Goal: Information Seeking & Learning: Learn about a topic

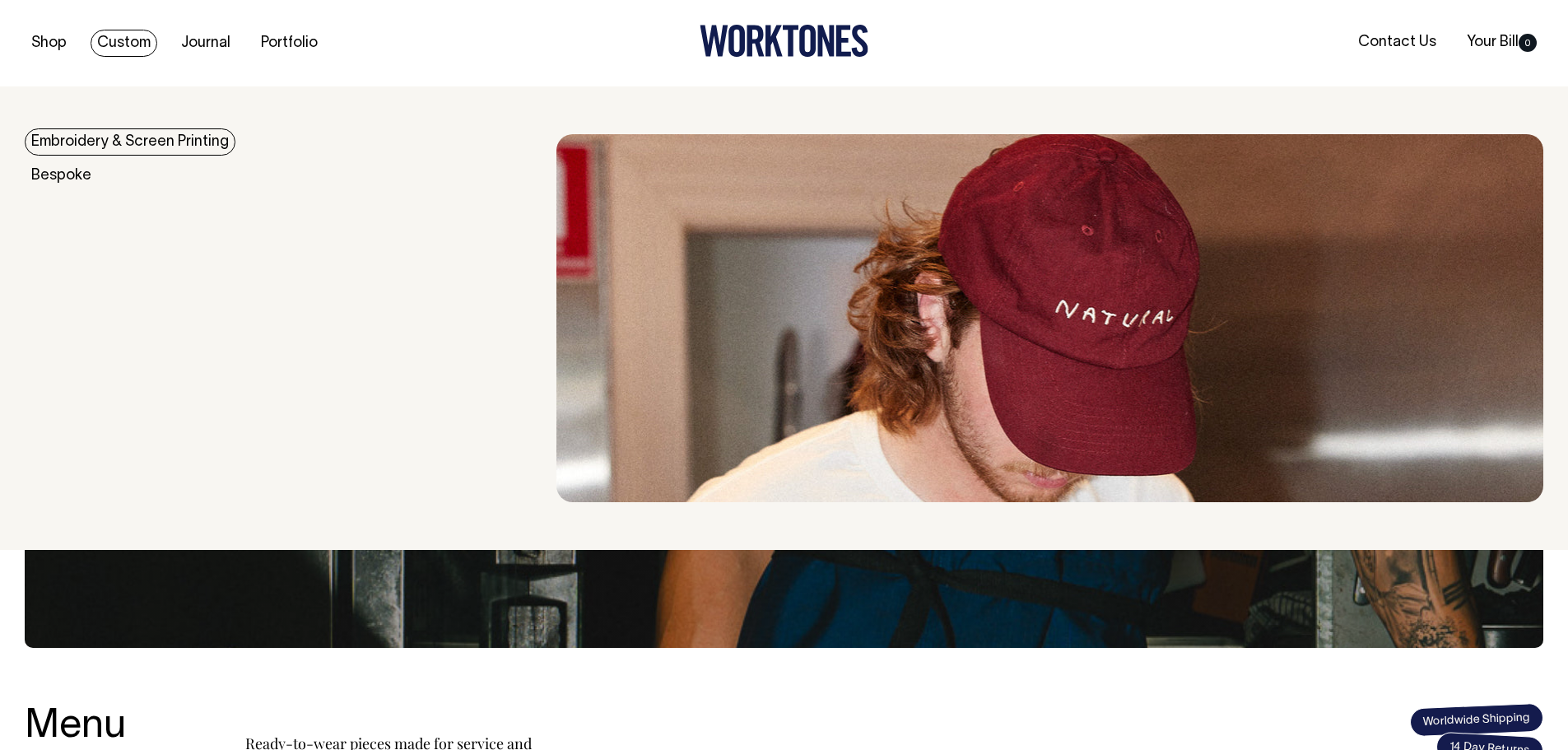
click at [86, 147] on link "Embroidery & Screen Printing" at bounding box center [130, 142] width 211 height 27
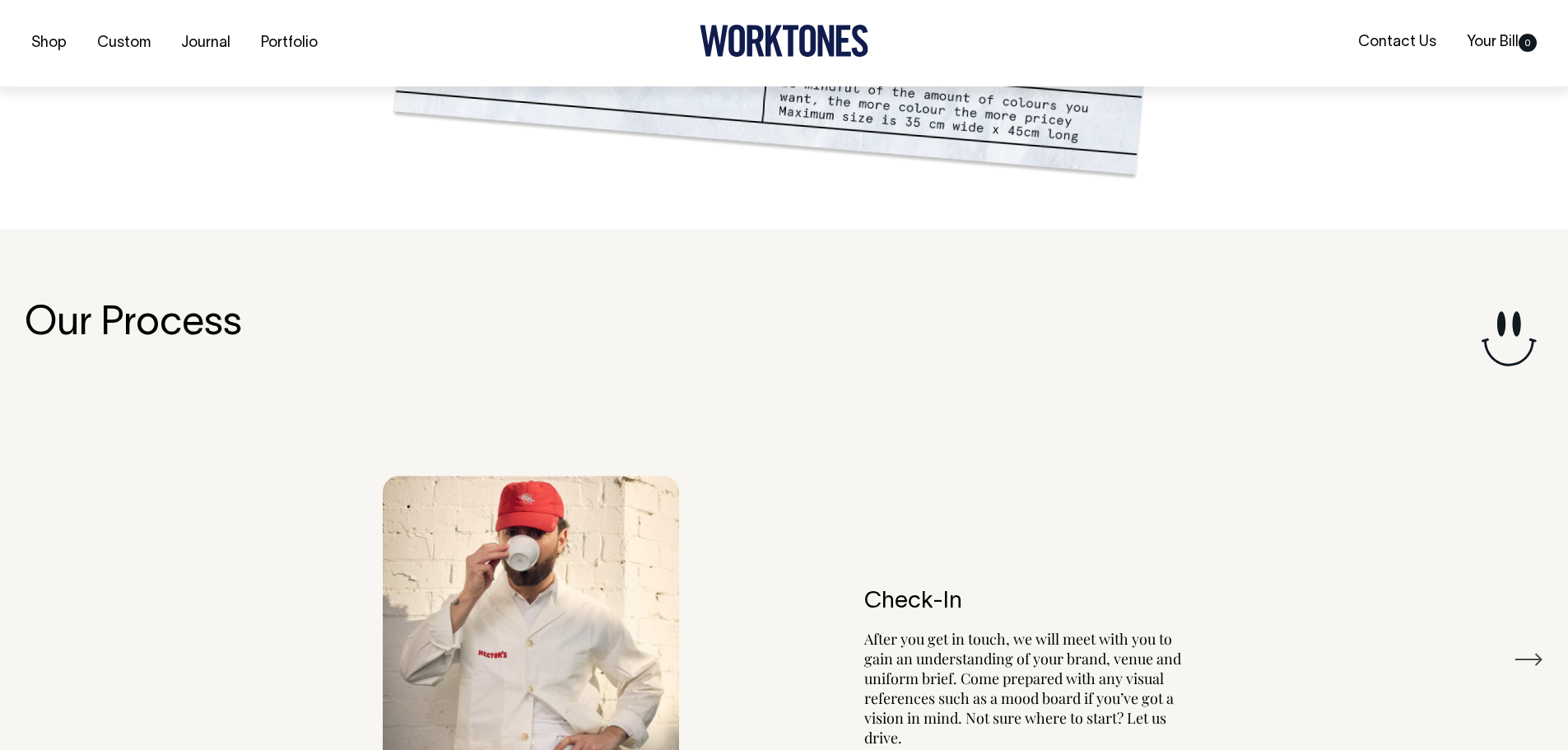
scroll to position [1870, 0]
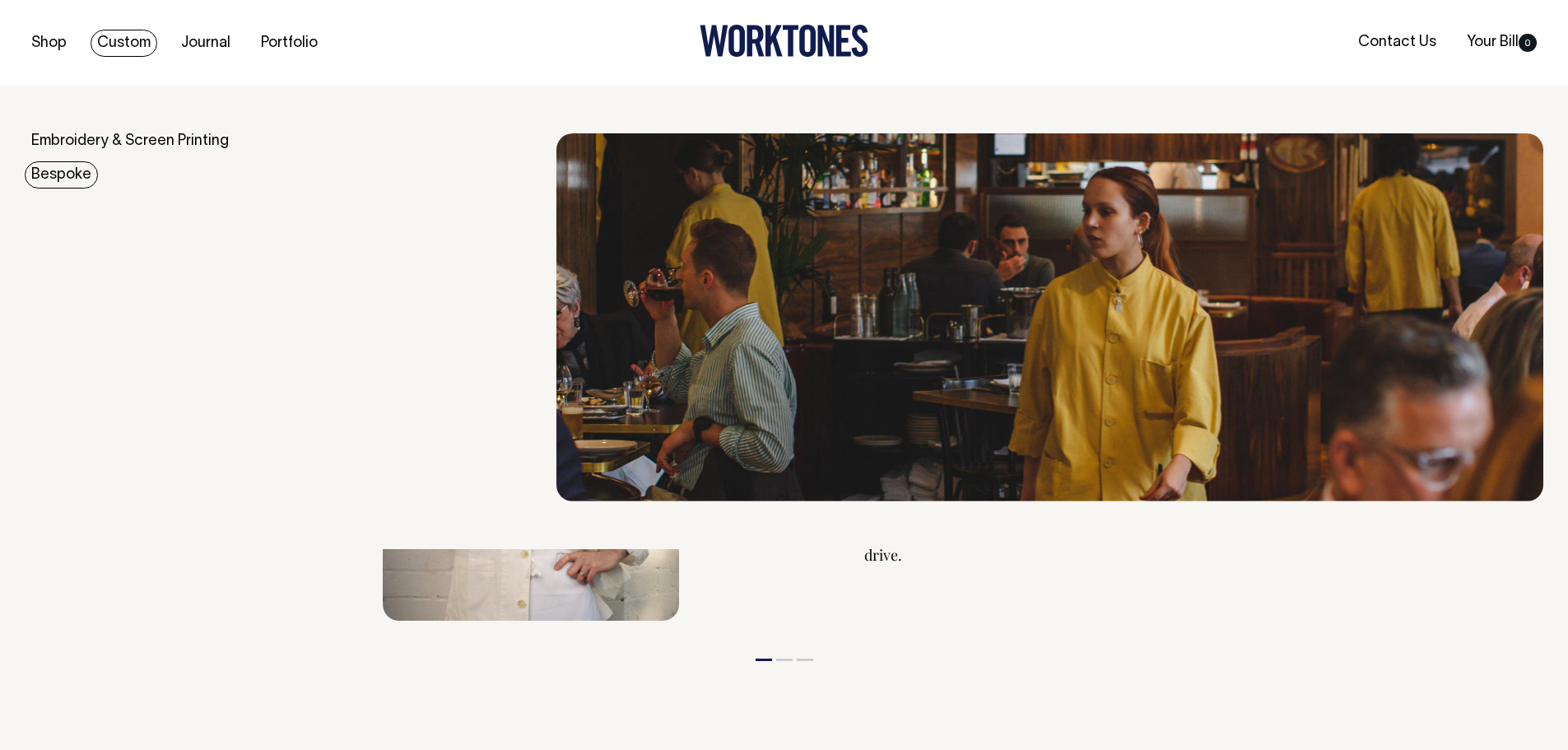
click at [46, 181] on link "Bespoke" at bounding box center [61, 174] width 73 height 27
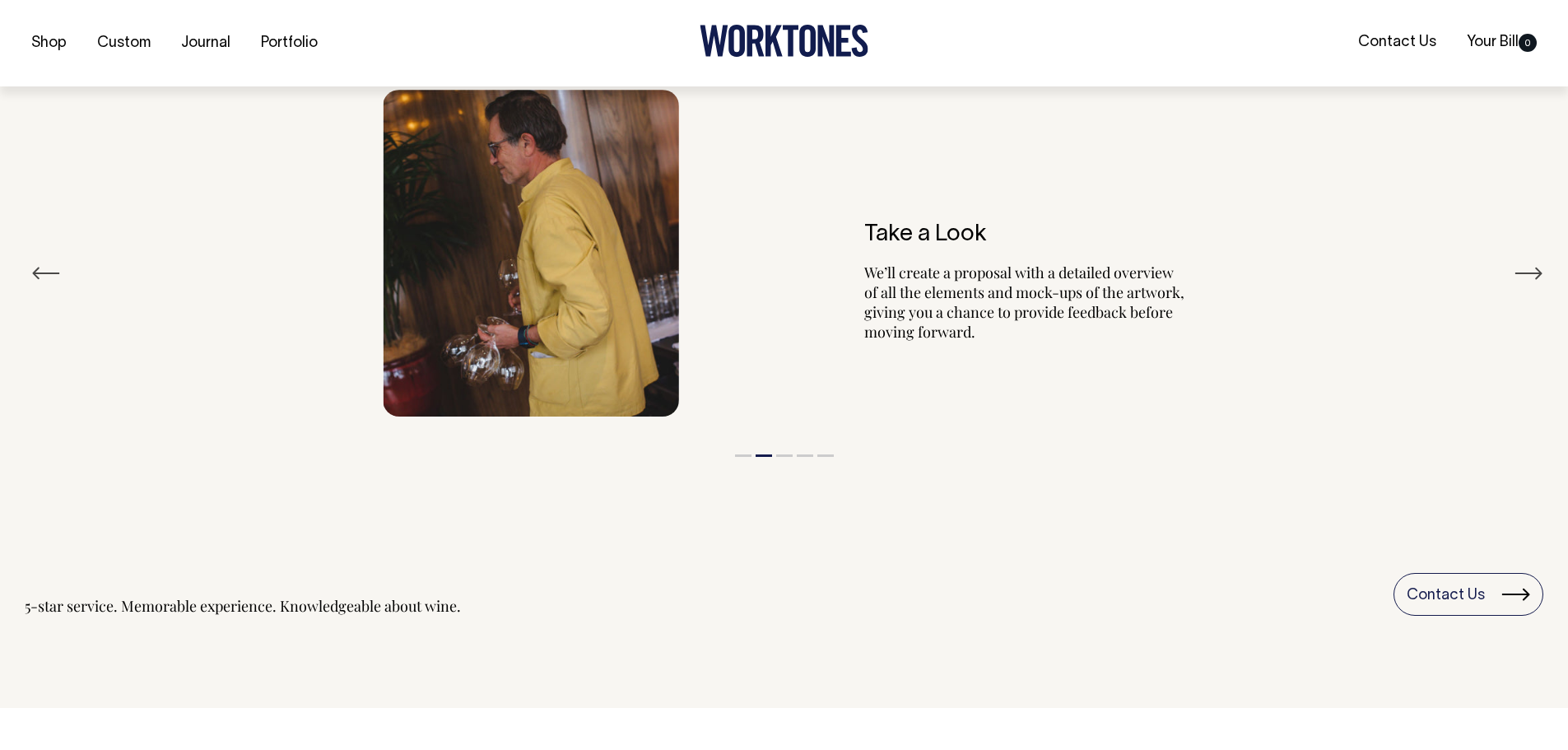
scroll to position [3211, 0]
click at [791, 457] on li "3" at bounding box center [785, 450] width 17 height 20
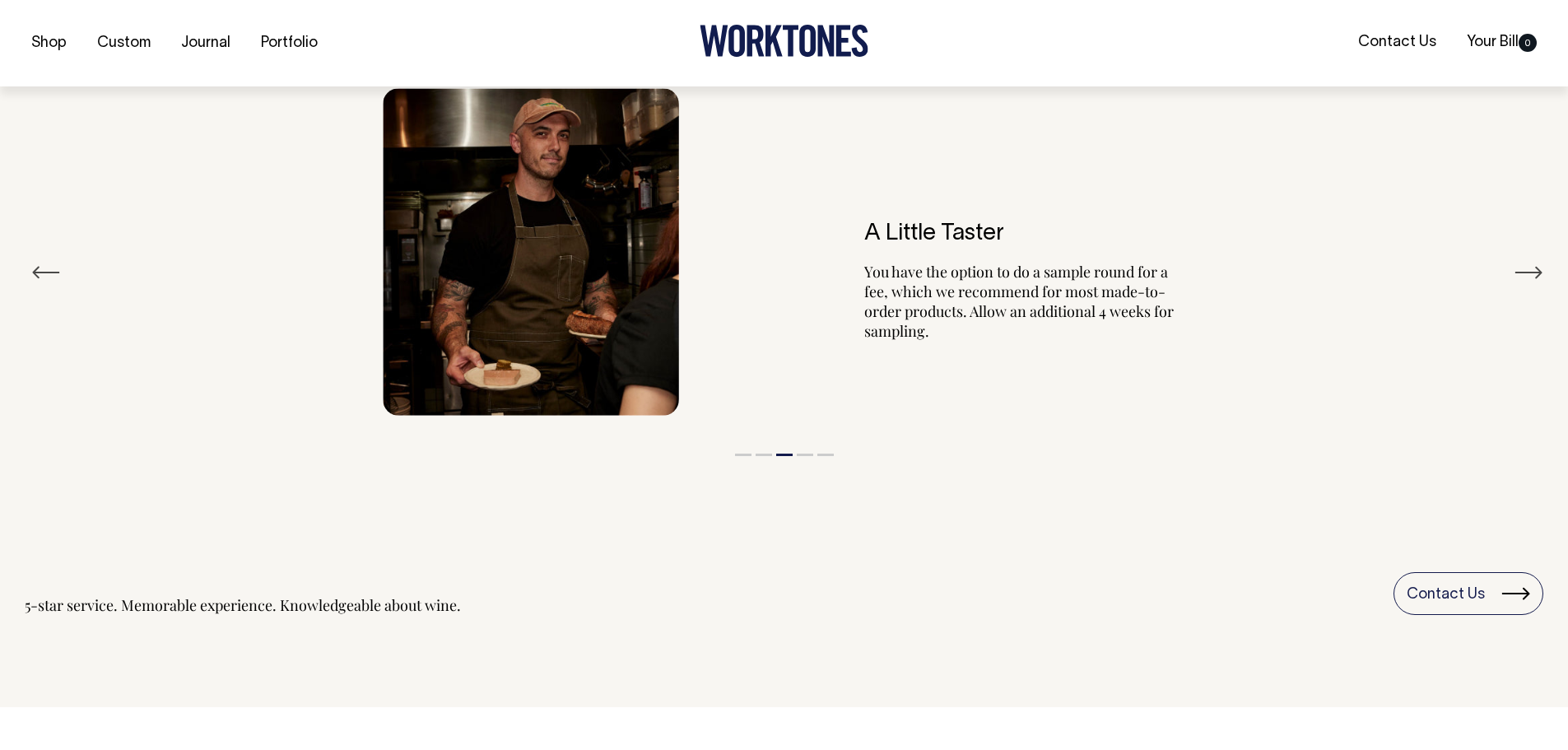
click at [1538, 276] on button "Next" at bounding box center [1529, 273] width 30 height 25
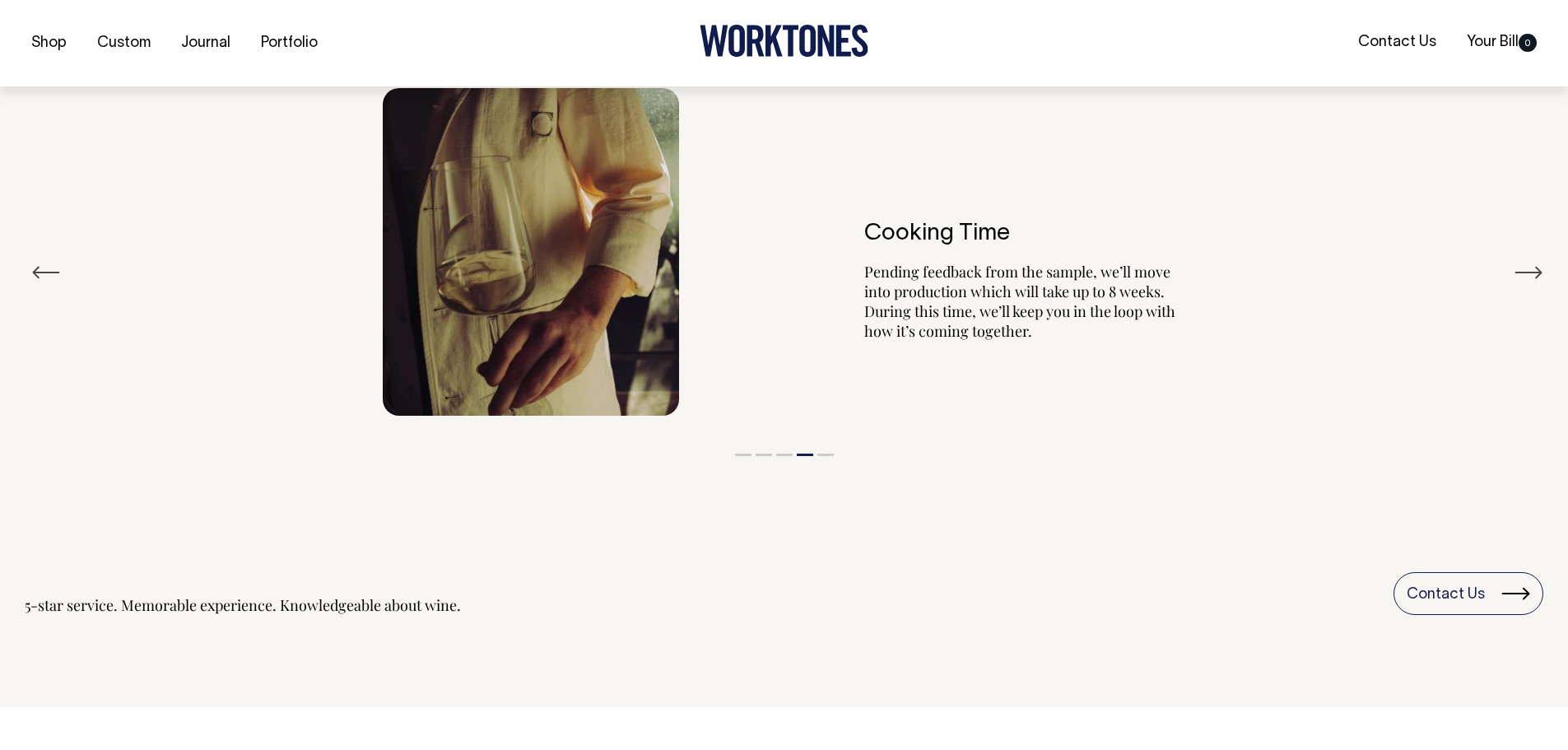
click at [1538, 276] on button "Next" at bounding box center [1529, 273] width 30 height 25
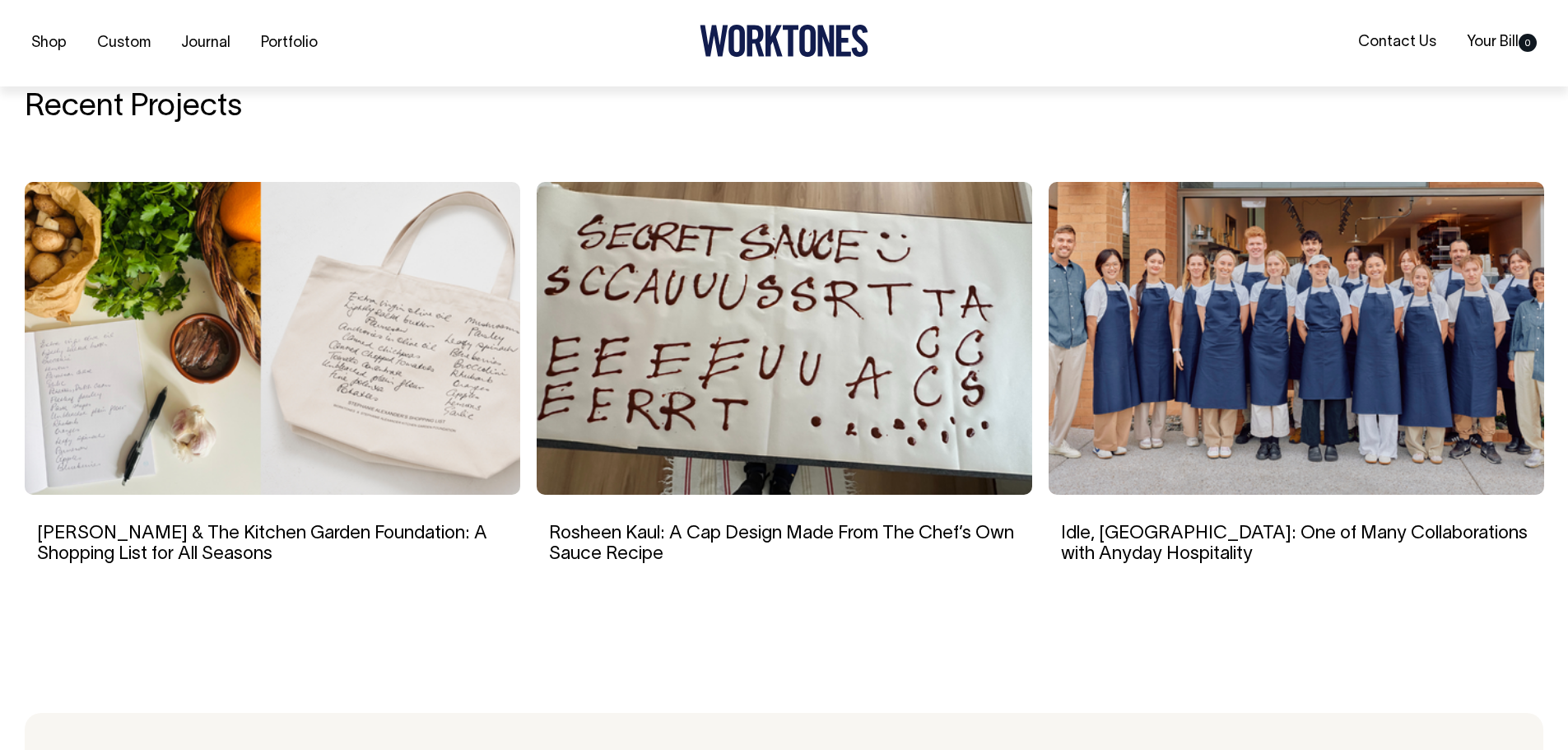
scroll to position [3952, 0]
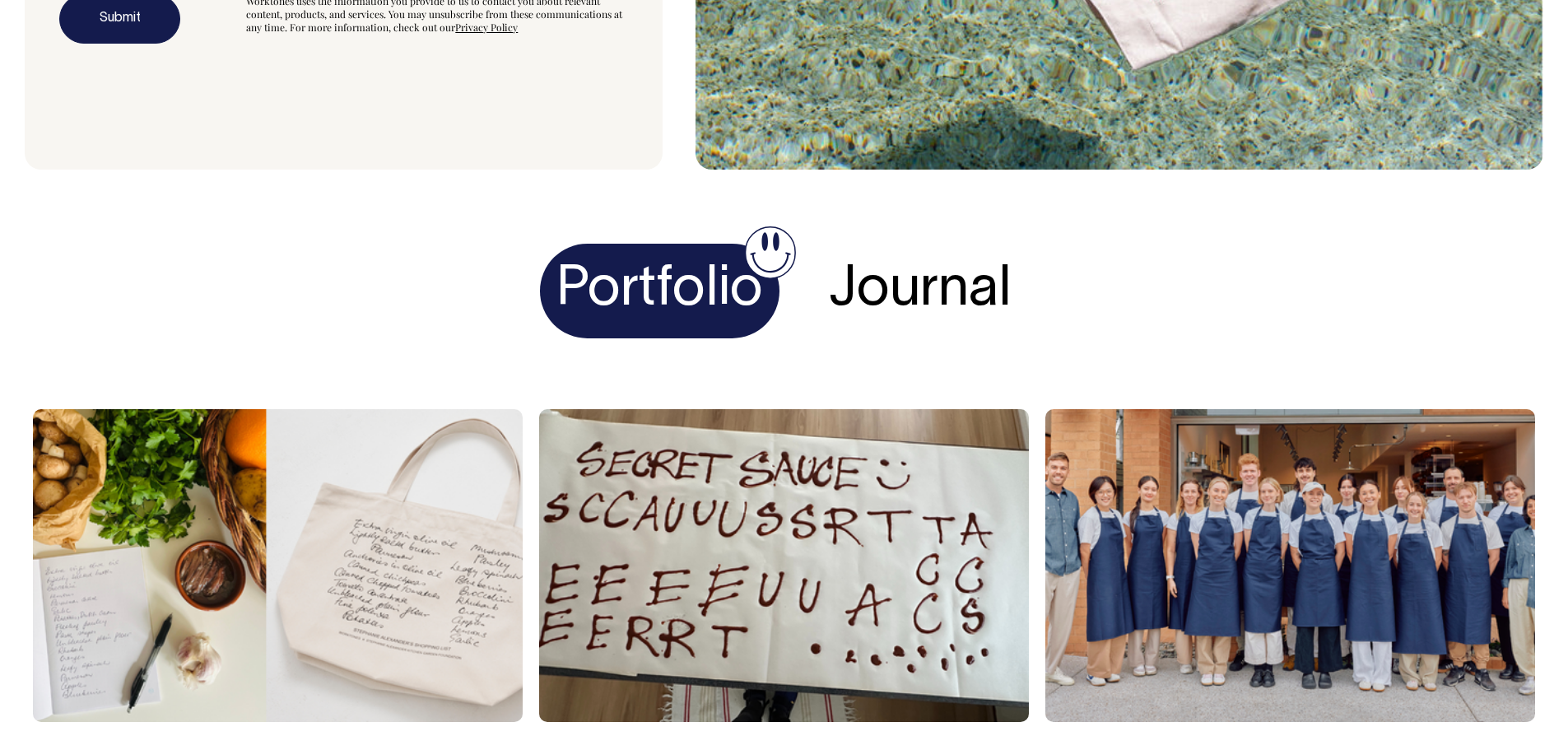
click at [903, 274] on h4 "Journal" at bounding box center [920, 291] width 216 height 95
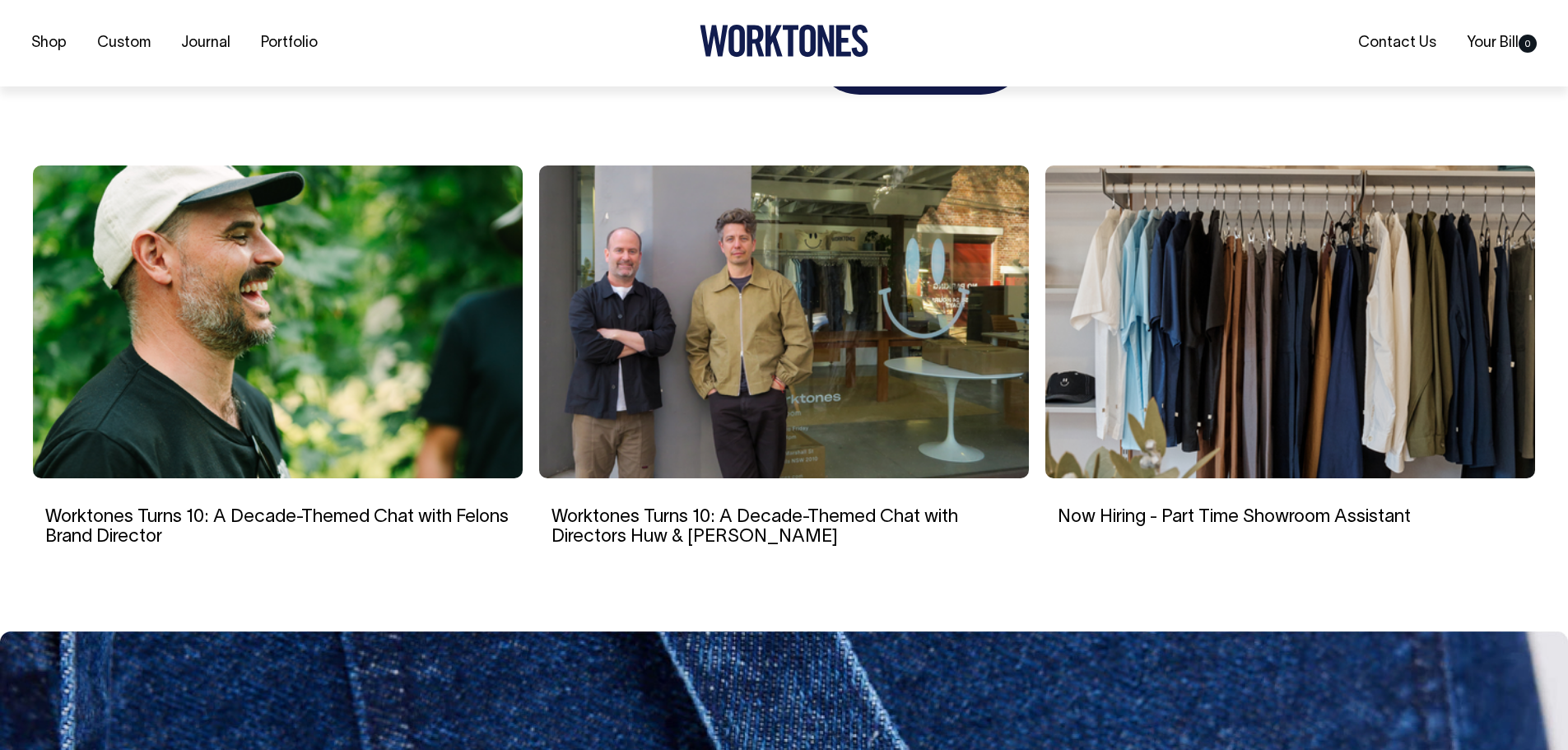
scroll to position [6174, 0]
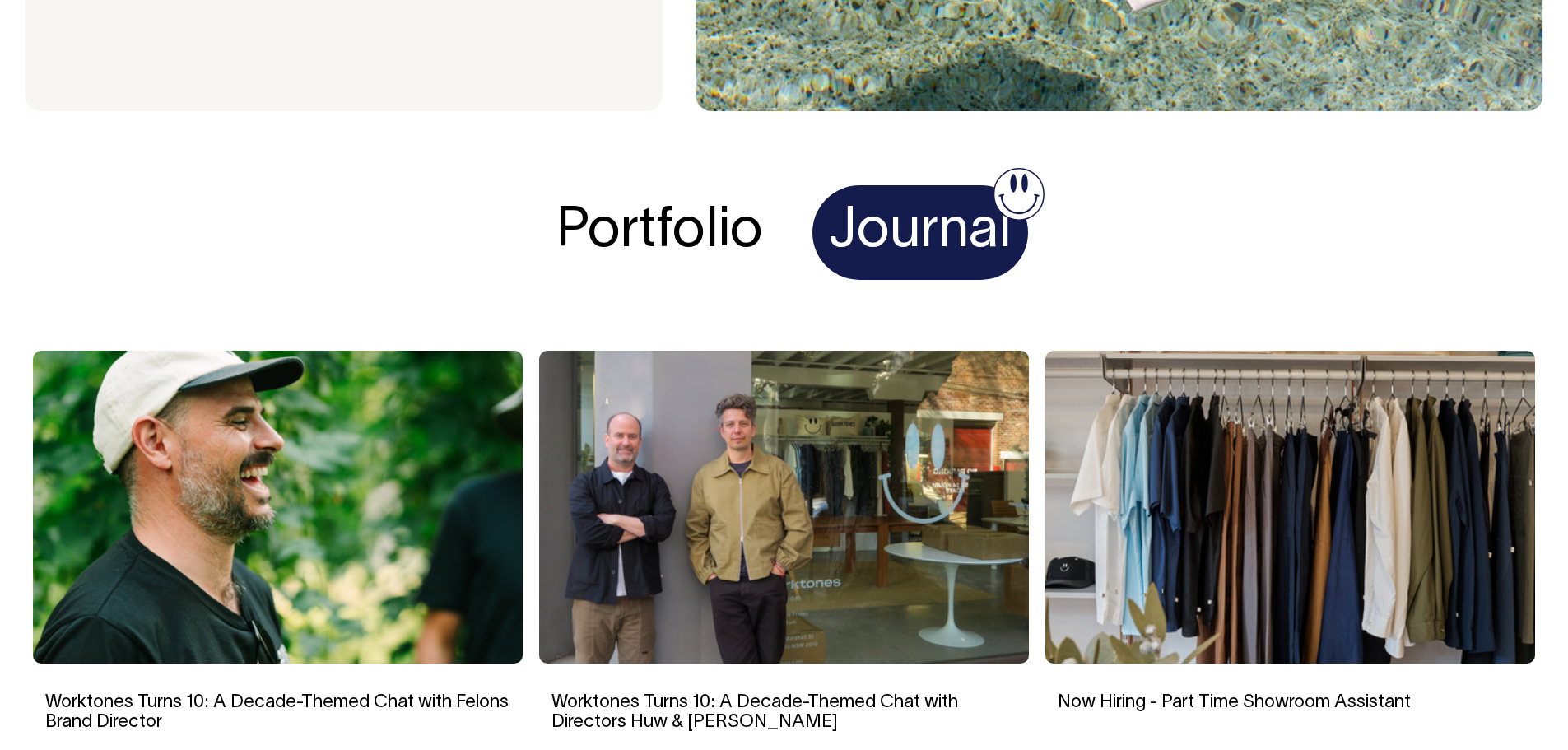
click at [699, 231] on h4 "Portfolio" at bounding box center [660, 232] width 240 height 95
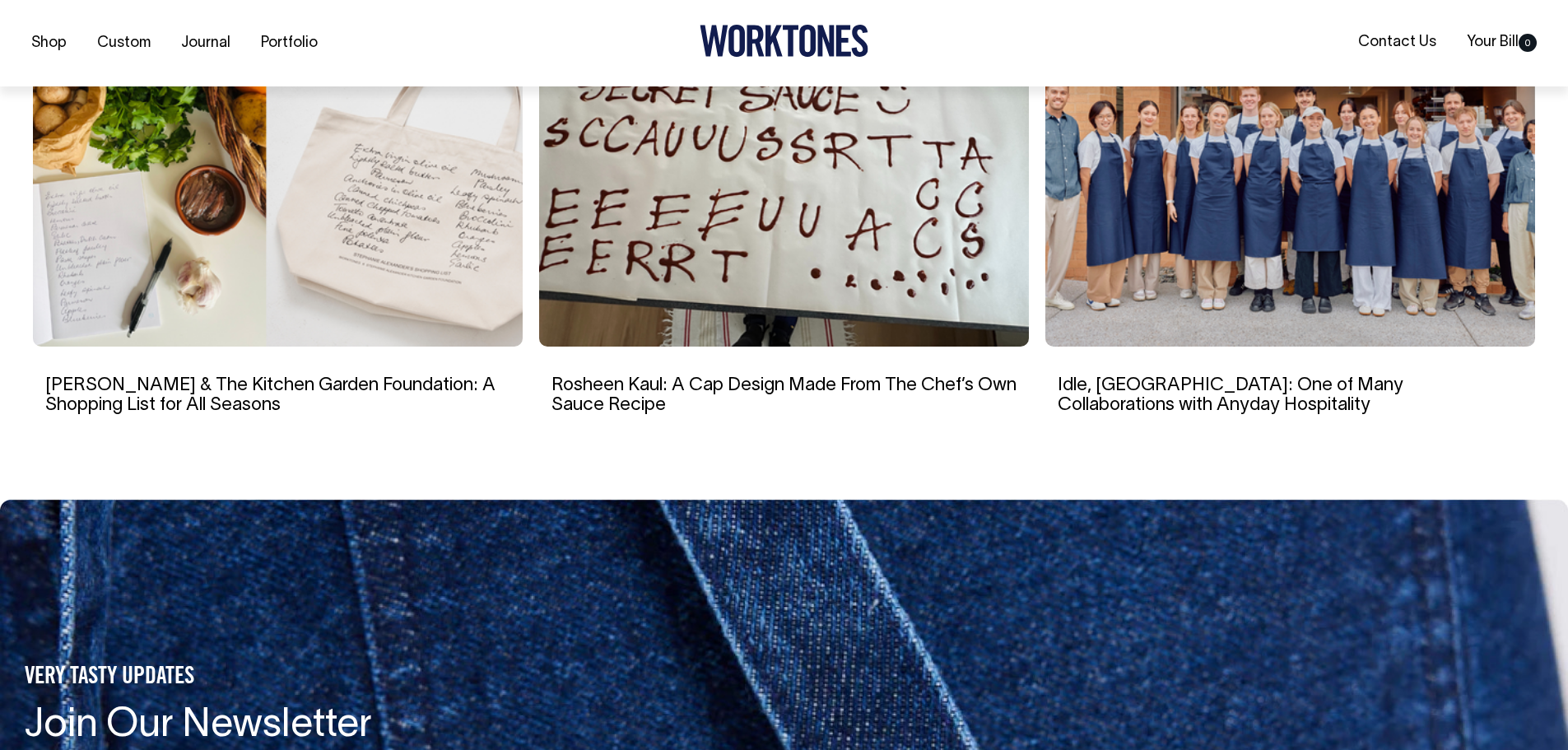
scroll to position [6306, 0]
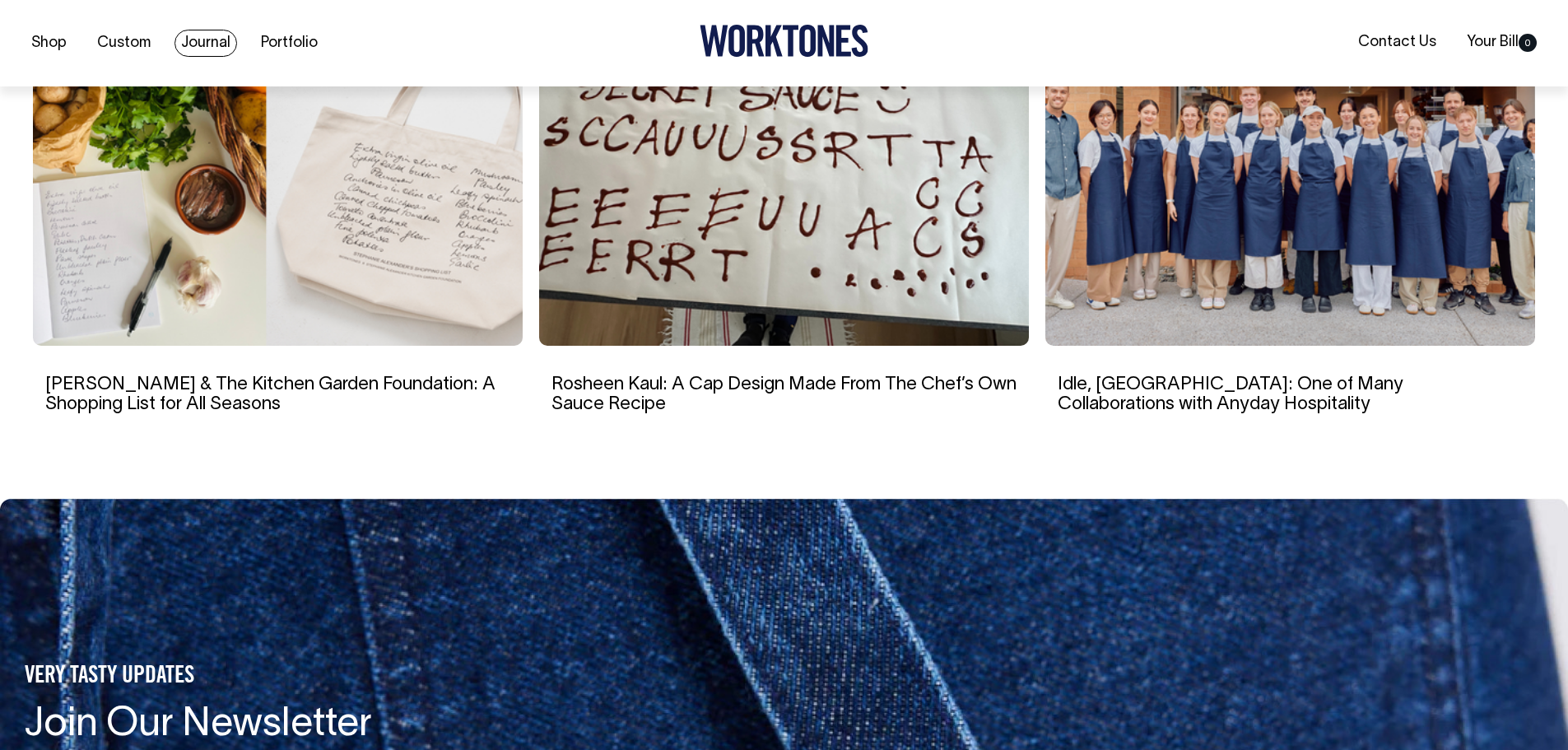
click at [217, 42] on link "Journal" at bounding box center [205, 43] width 62 height 27
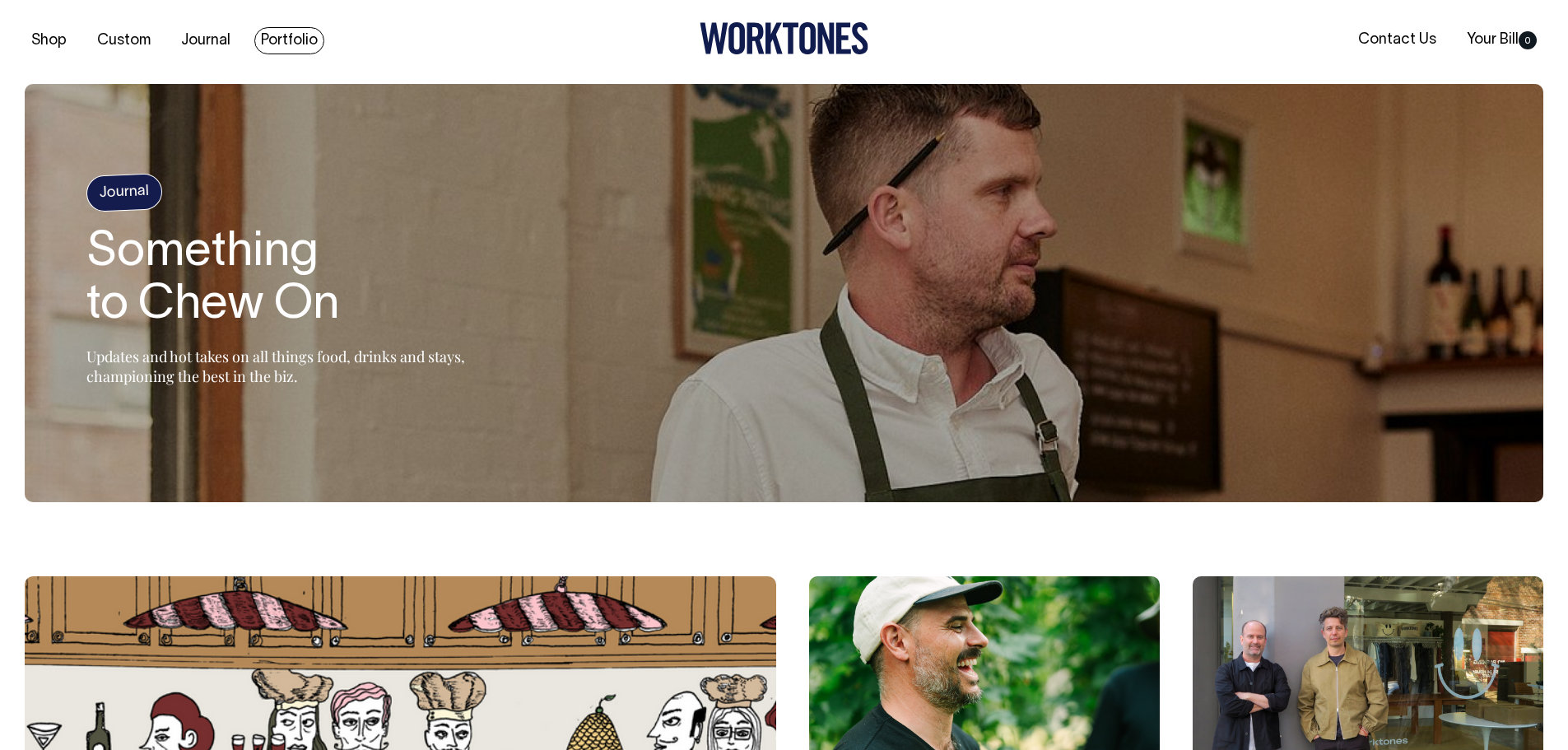
click at [298, 37] on link "Portfolio" at bounding box center [290, 41] width 70 height 27
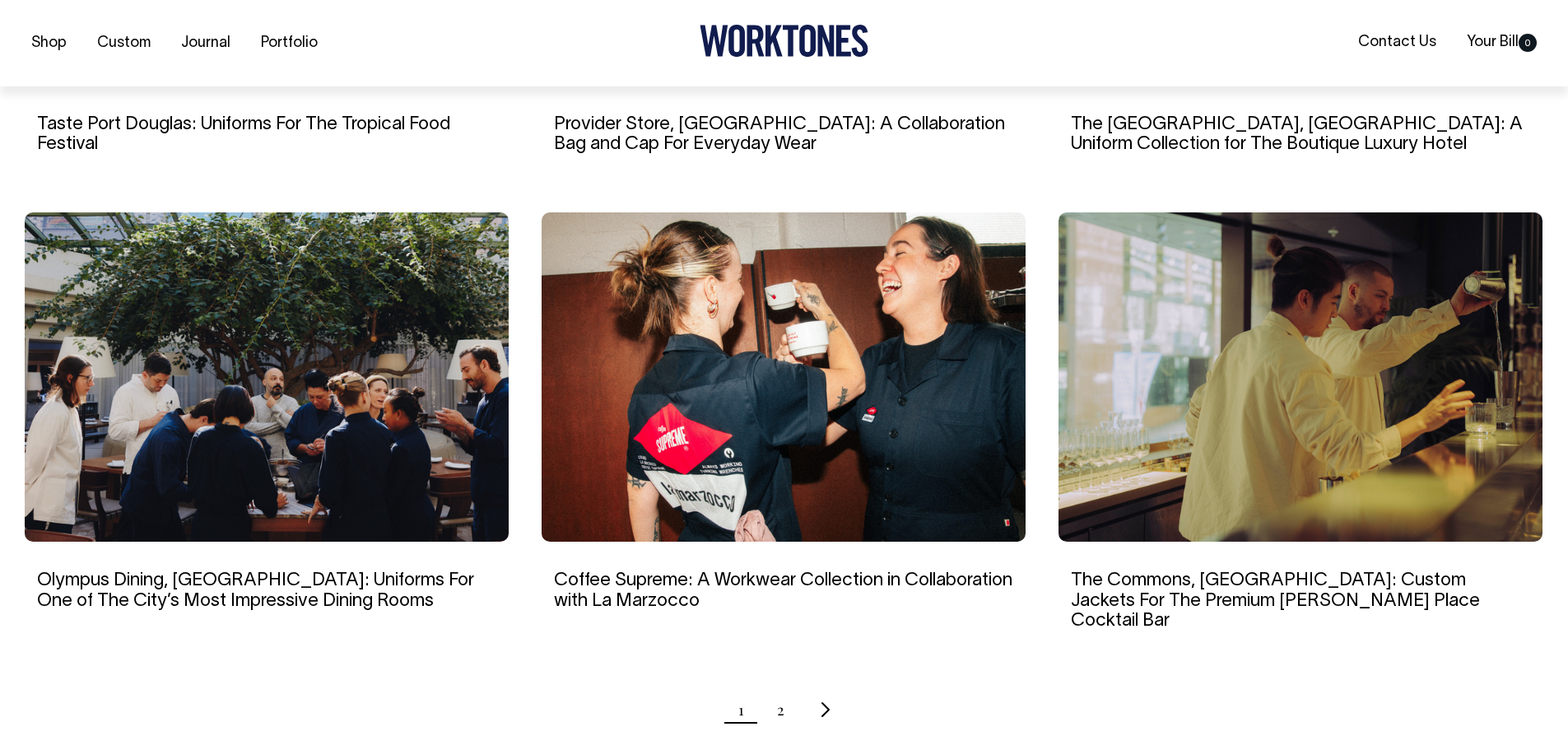
scroll to position [1400, 0]
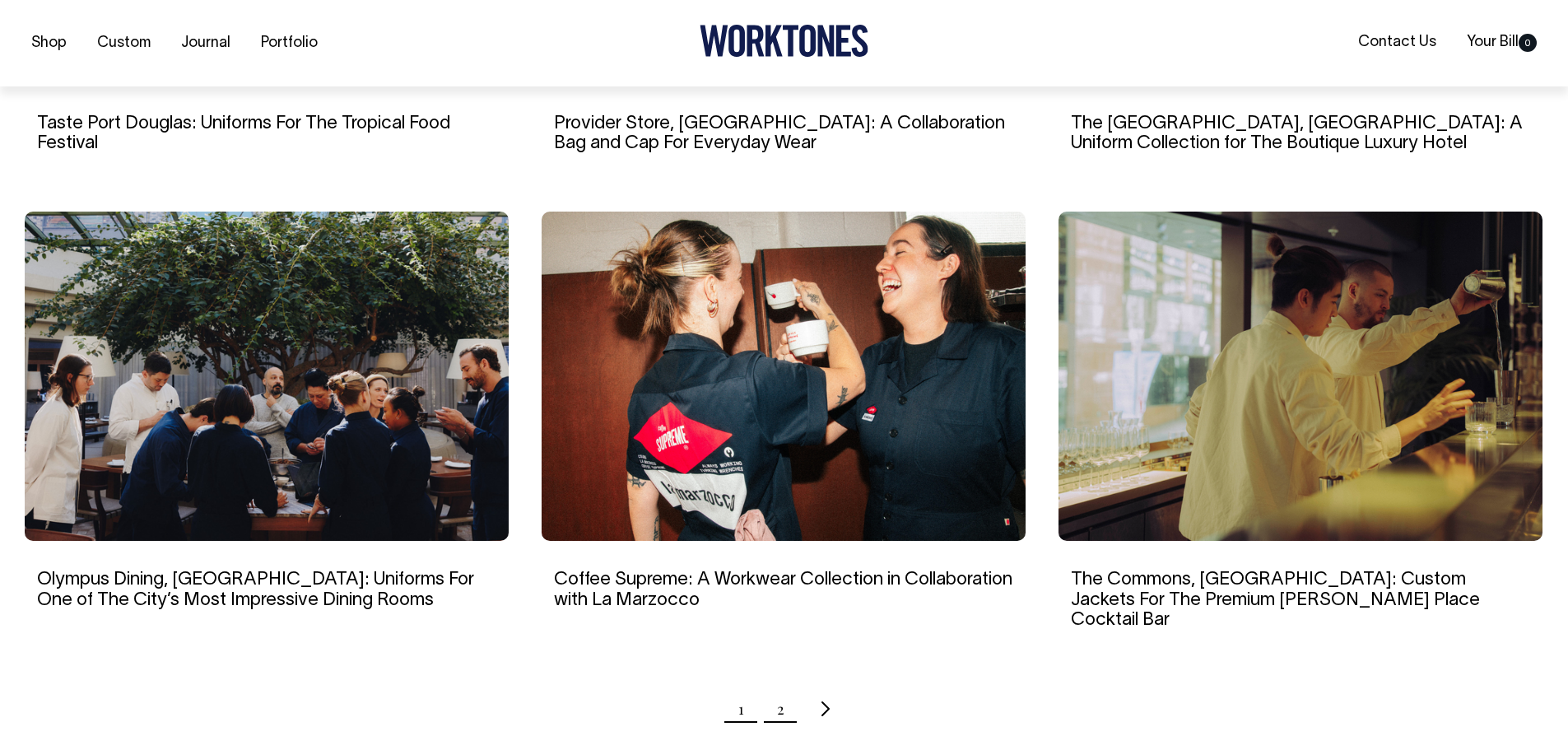
click at [782, 690] on link "2" at bounding box center [781, 709] width 7 height 41
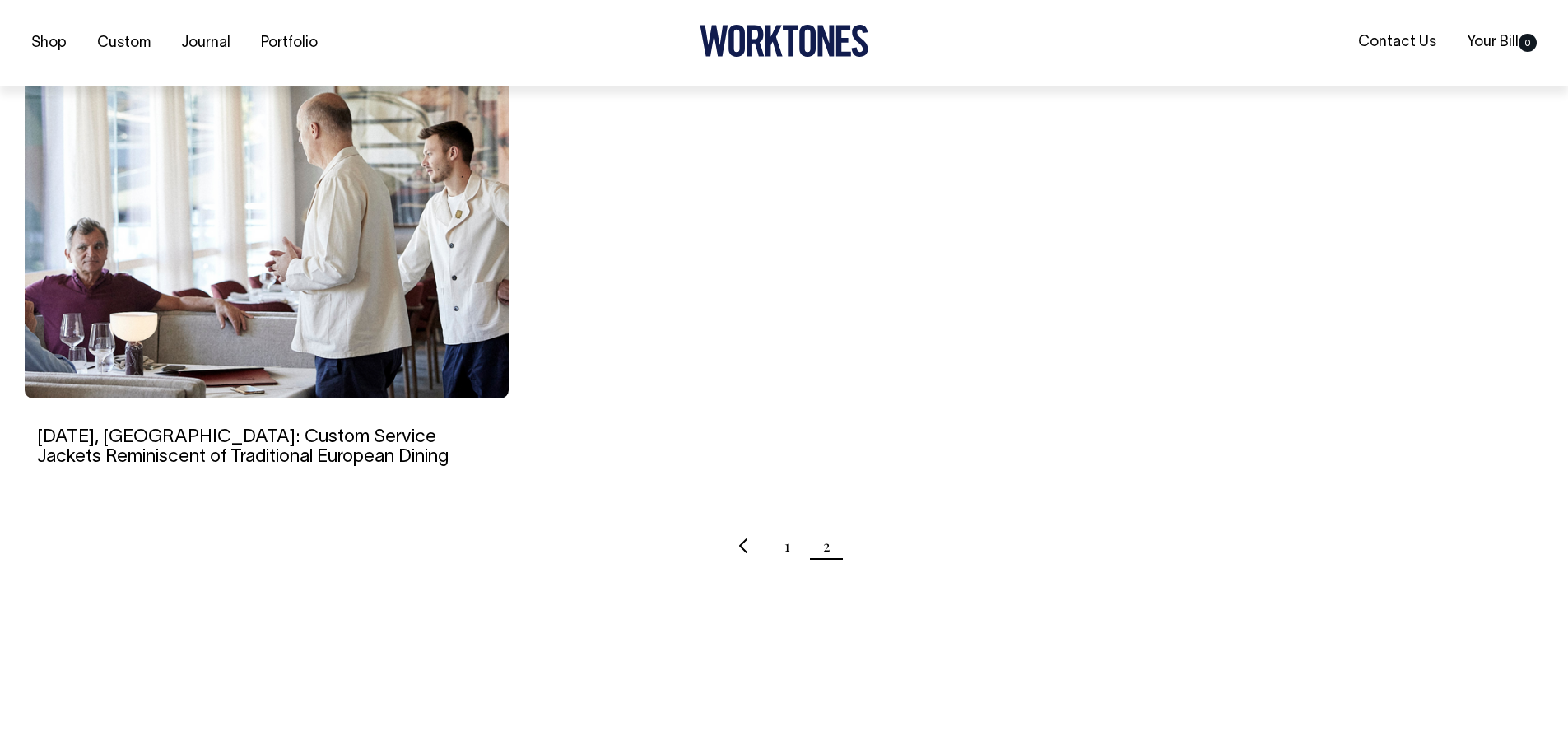
scroll to position [1564, 0]
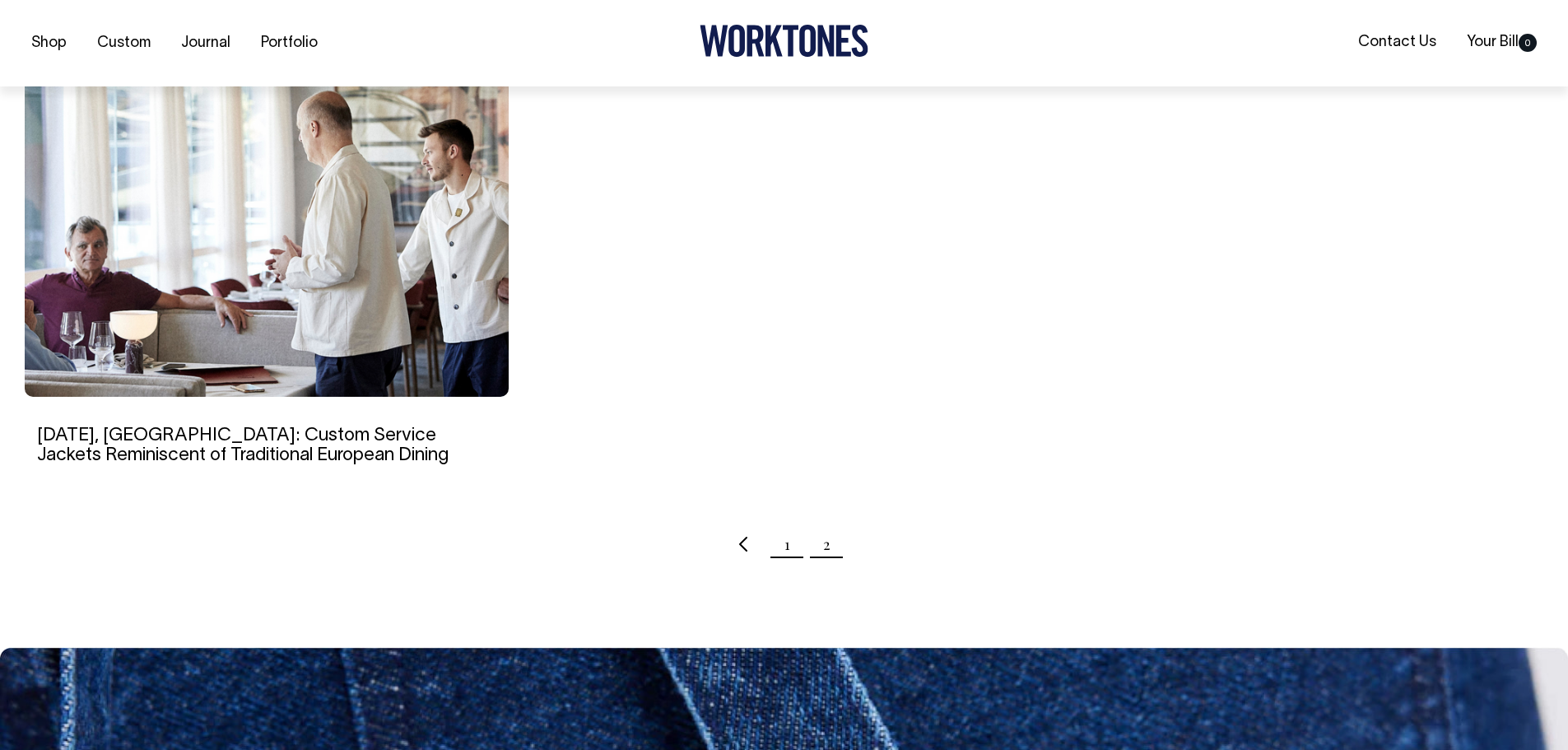
click at [787, 528] on link "1" at bounding box center [787, 544] width 6 height 41
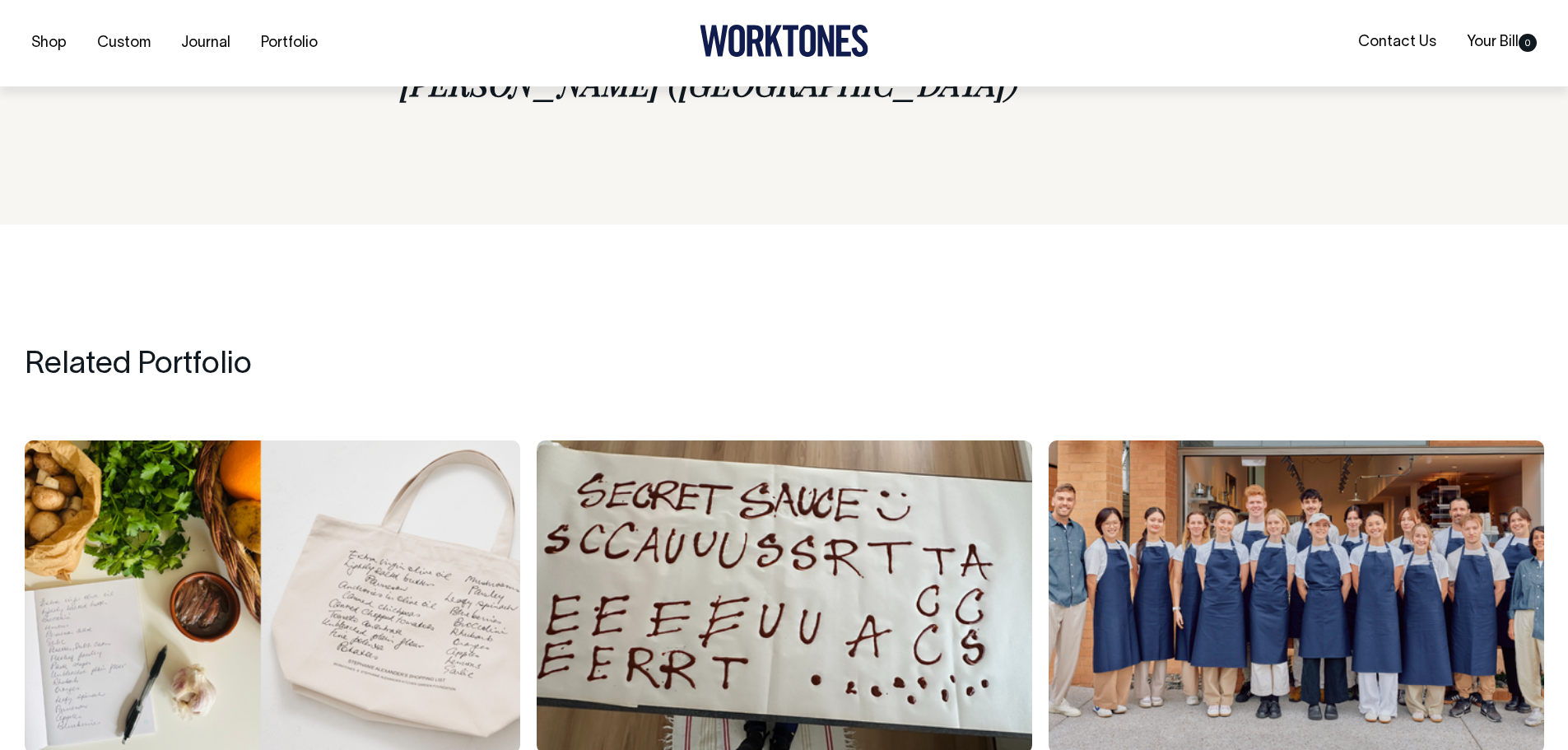
scroll to position [12596, 0]
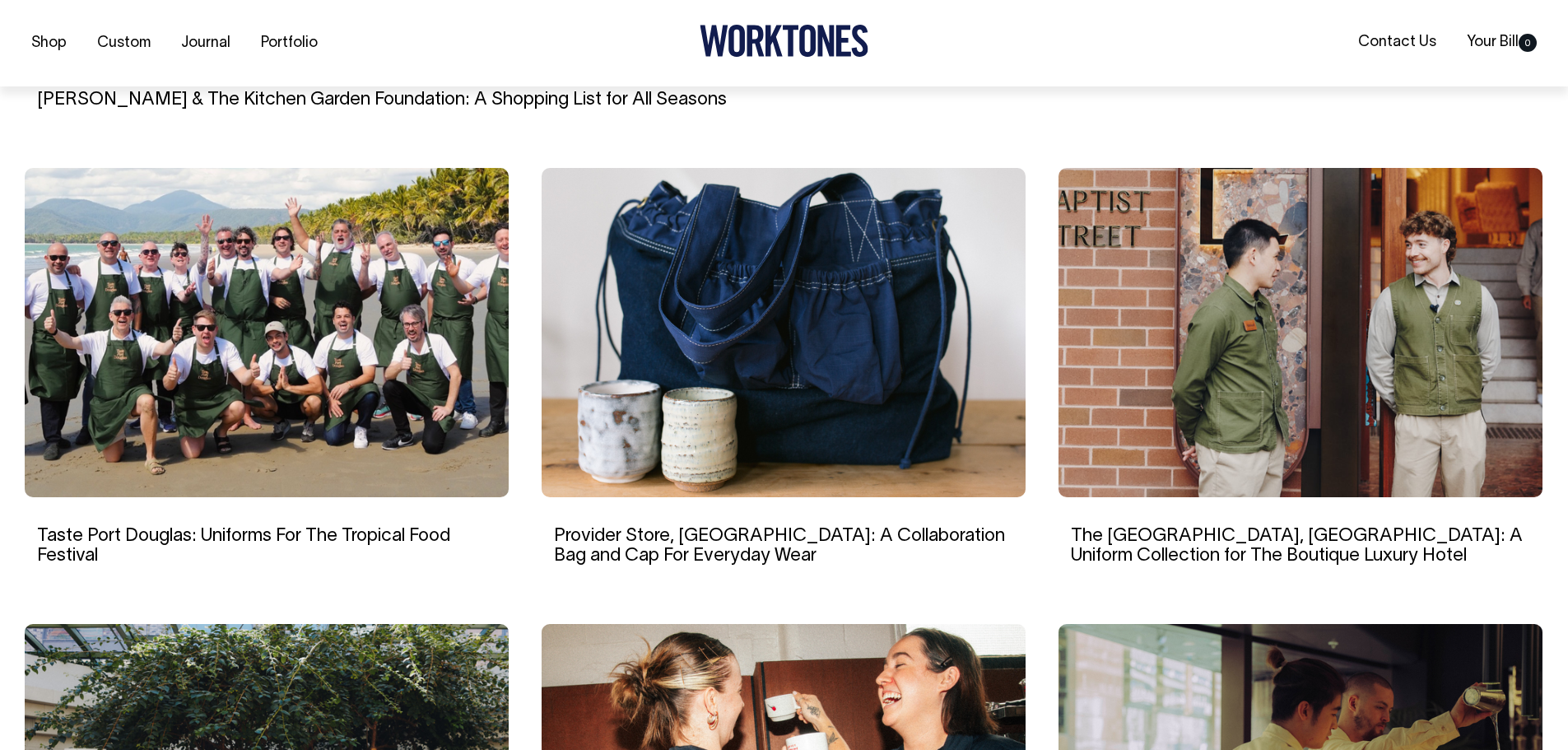
click at [1113, 377] on img at bounding box center [1300, 332] width 484 height 329
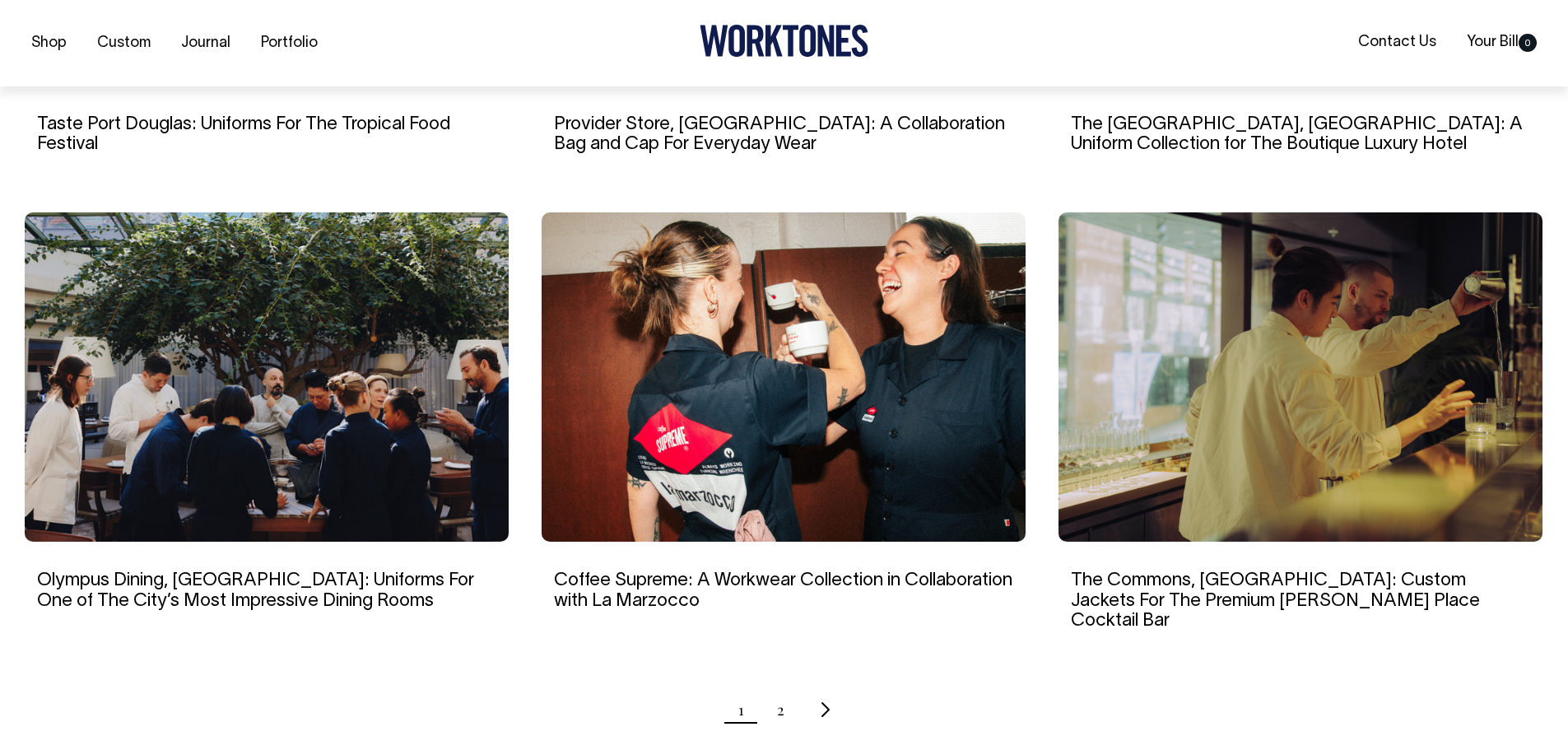
scroll to position [1400, 0]
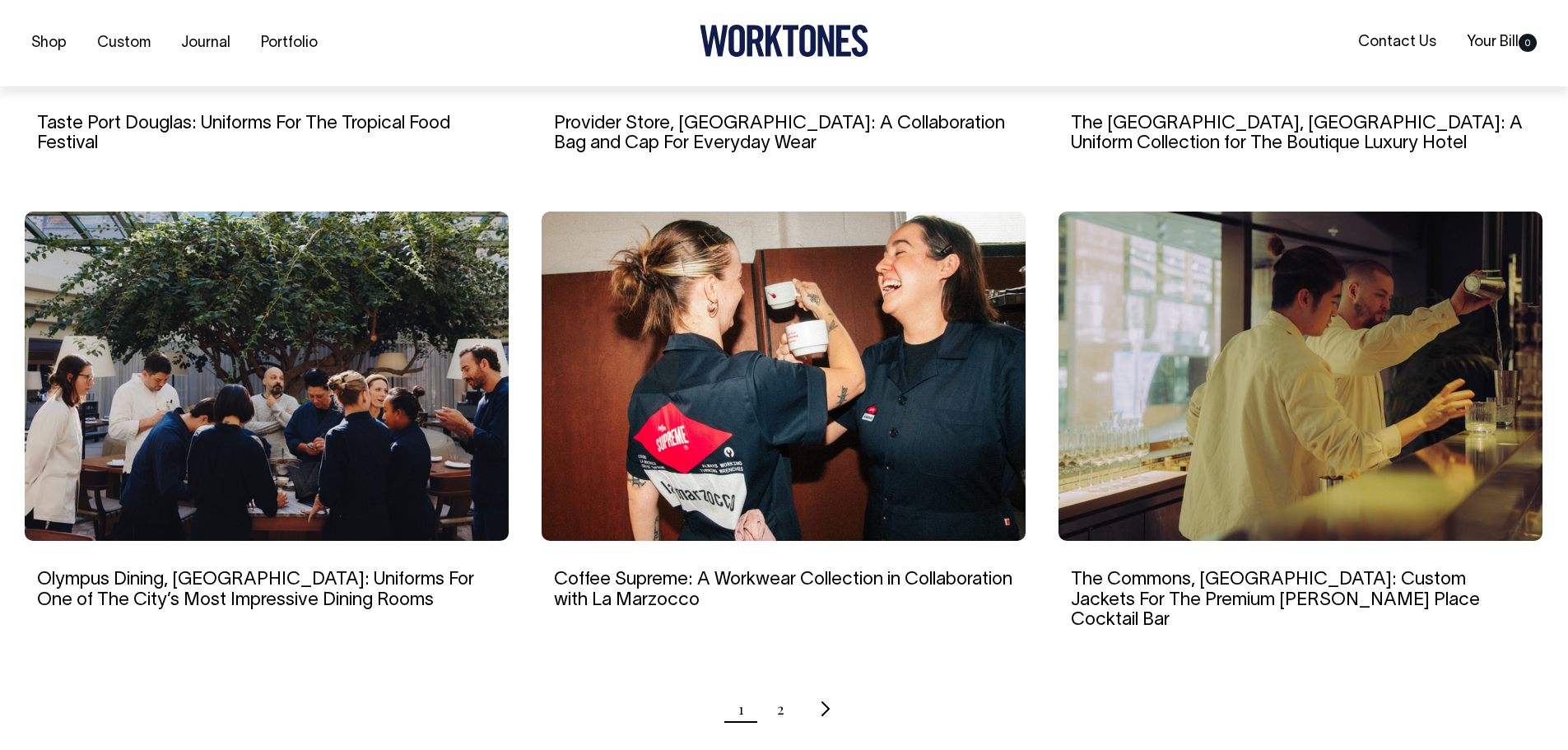
click at [614, 279] on img at bounding box center [783, 376] width 484 height 329
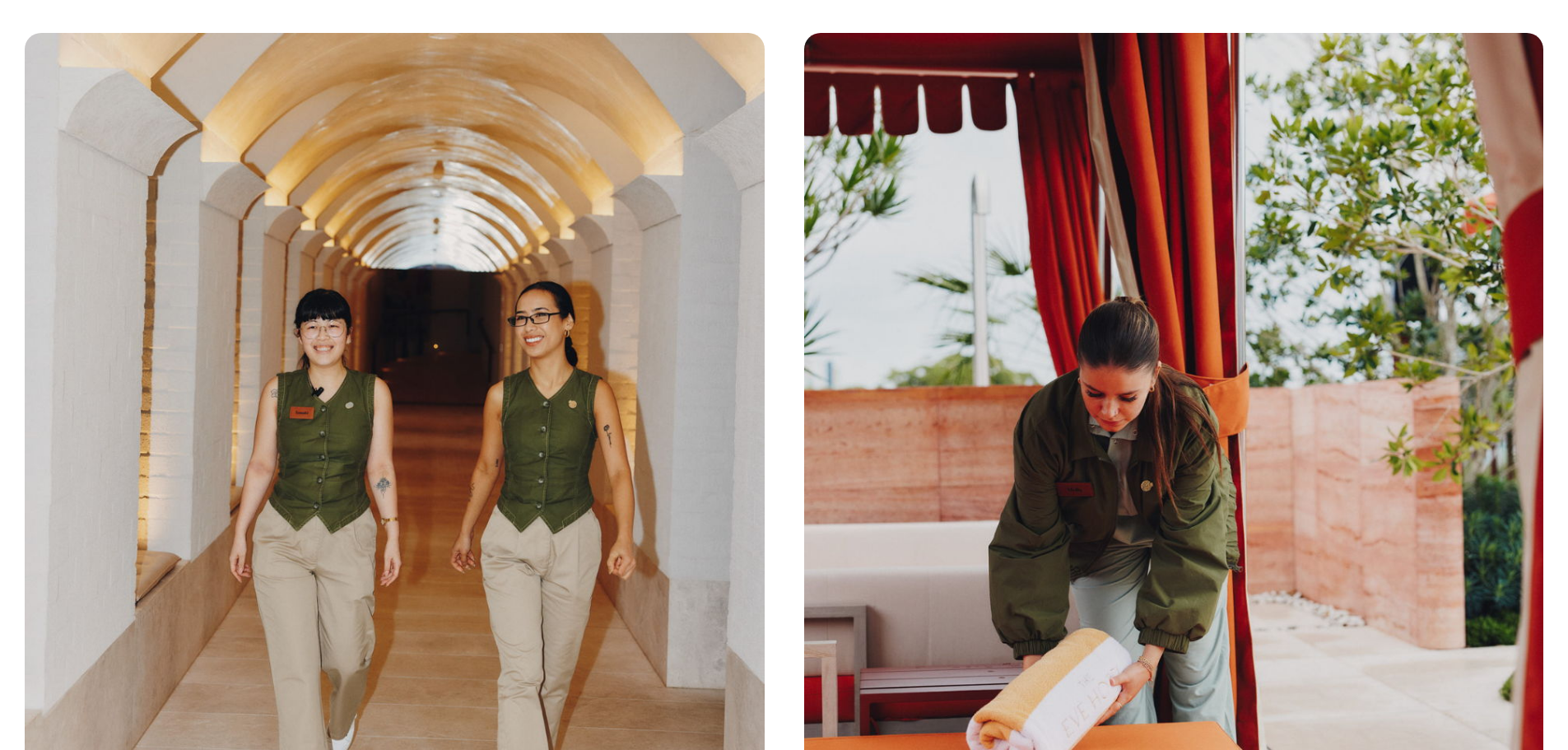
scroll to position [3528, 0]
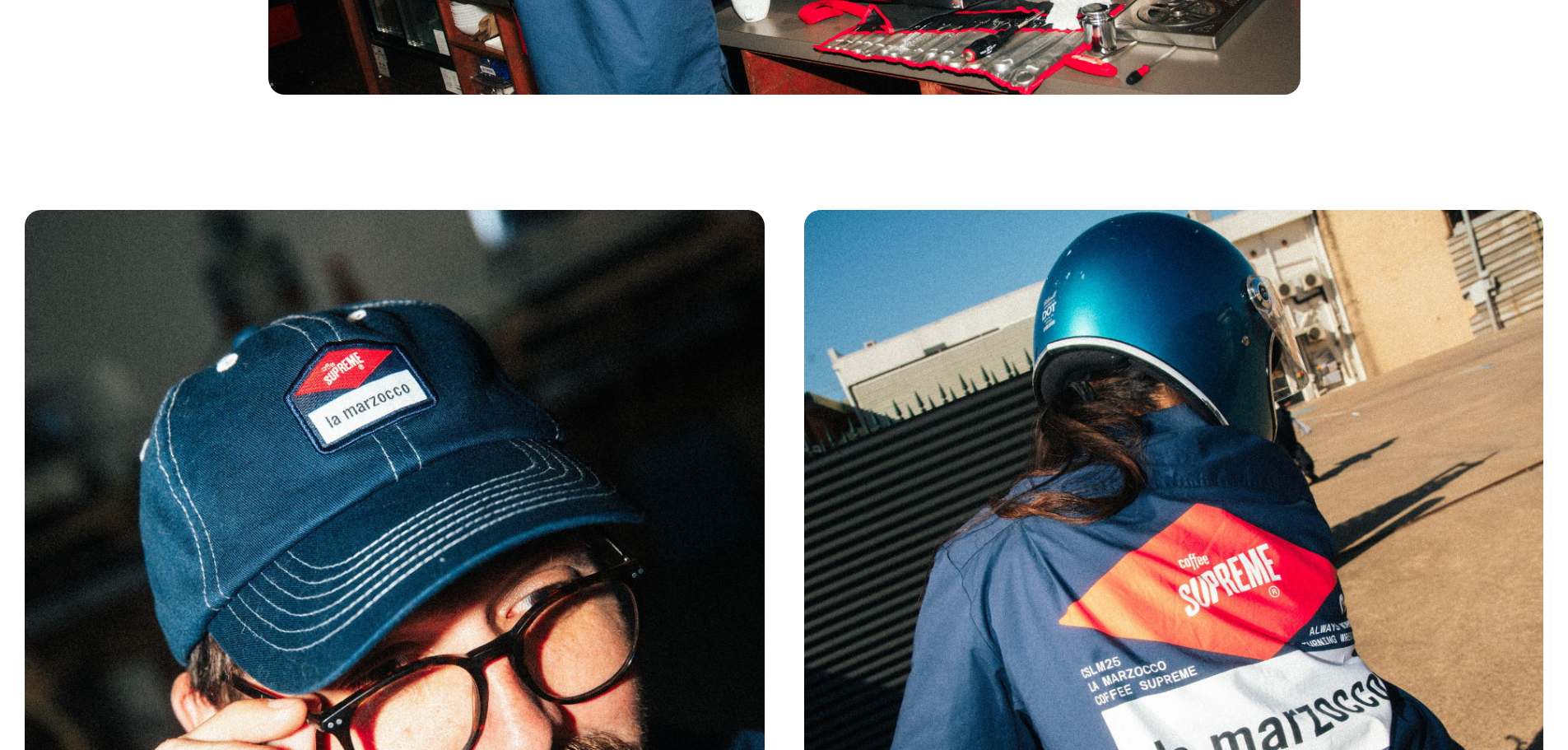
scroll to position [7053, 0]
